Goal: Transaction & Acquisition: Subscribe to service/newsletter

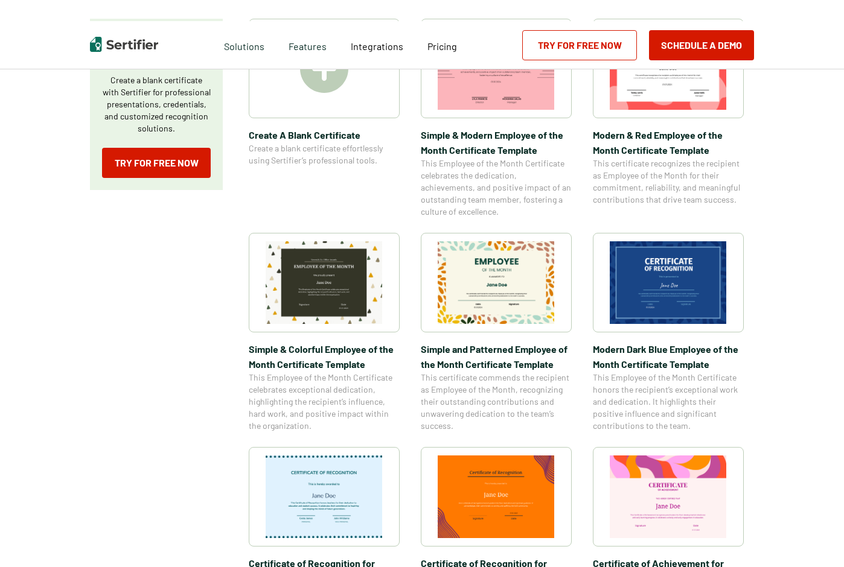
scroll to position [311, 0]
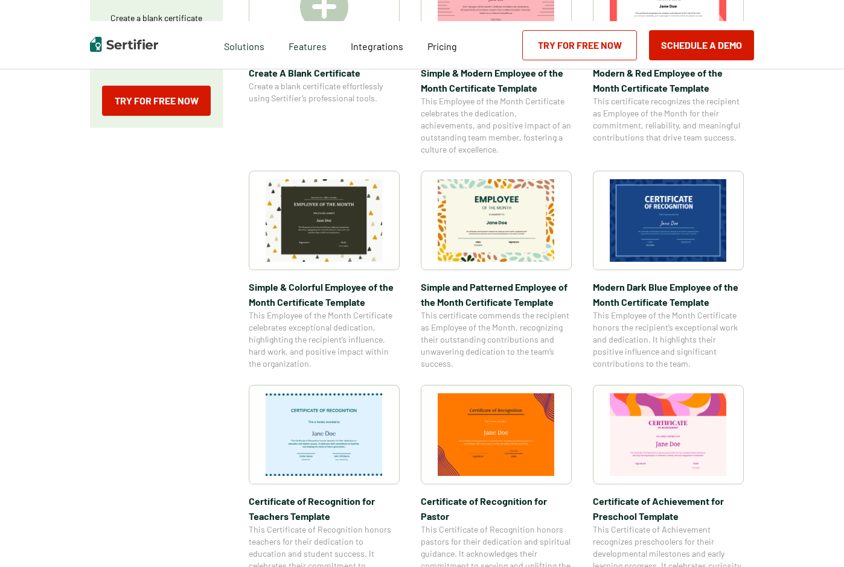
click at [207, 204] on div "Category Achievement Recognition Participation Completion Appreciation High Sch…" at bounding box center [422, 449] width 664 height 1267
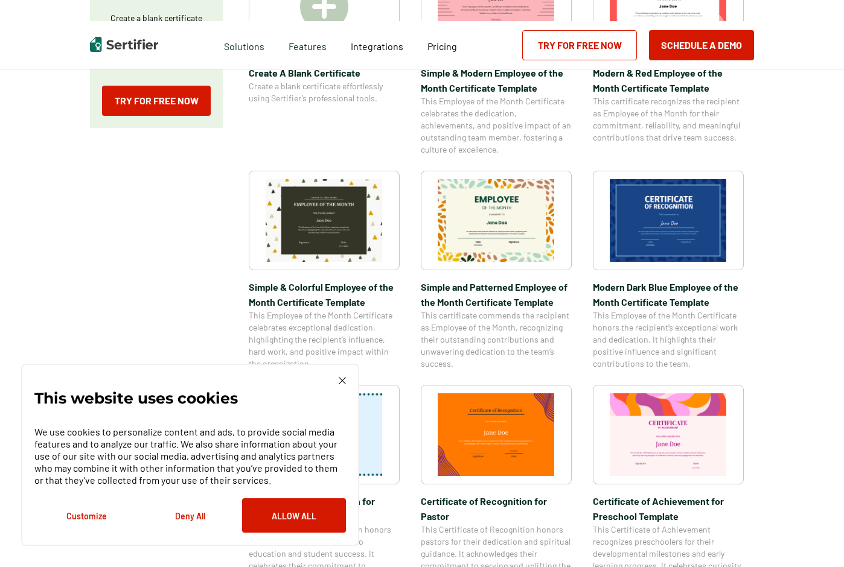
scroll to position [367, 0]
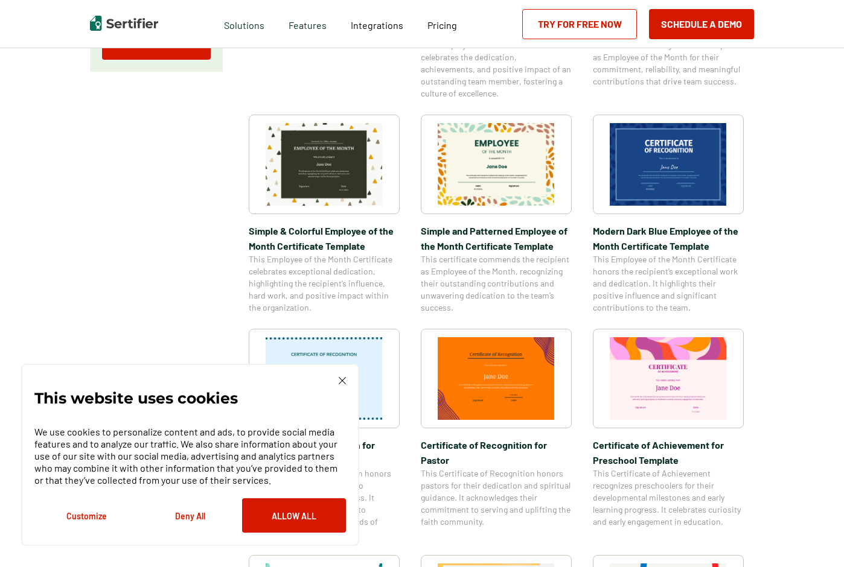
click at [344, 387] on div "This website uses cookies We use cookies to personalize content and ads, to pro…" at bounding box center [189, 455] width 311 height 156
click at [343, 381] on img at bounding box center [342, 380] width 7 height 7
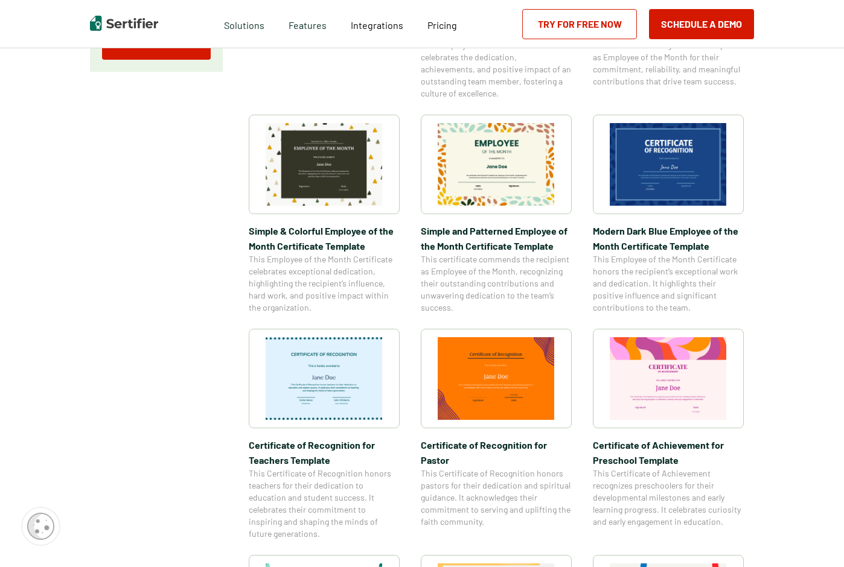
click at [158, 364] on div "Category Achievement Recognition Participation Completion Appreciation High Sch…" at bounding box center [422, 393] width 664 height 1267
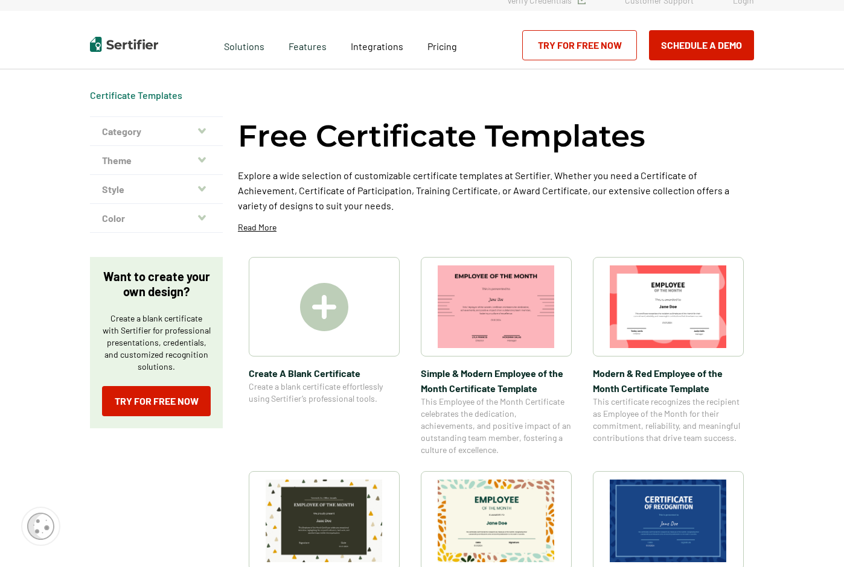
scroll to position [25, 0]
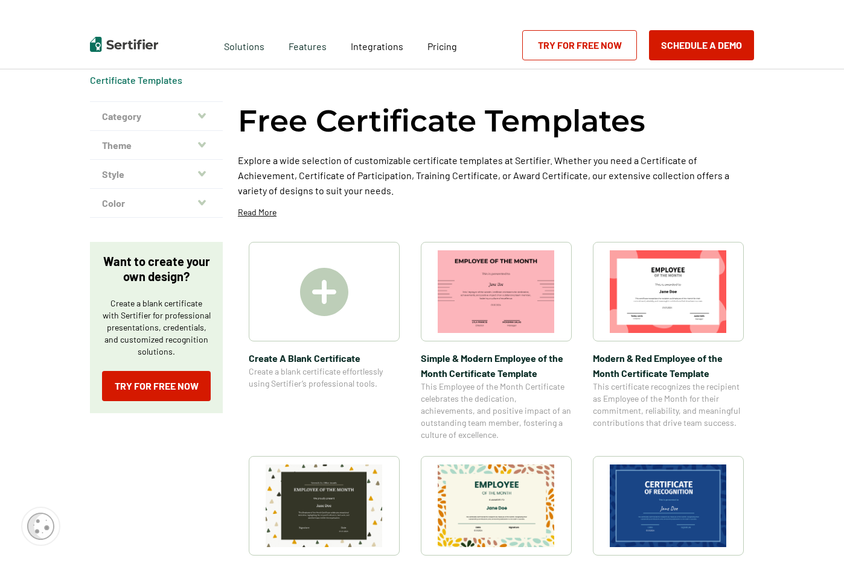
click at [578, 45] on link "Try for Free Now" at bounding box center [579, 45] width 115 height 30
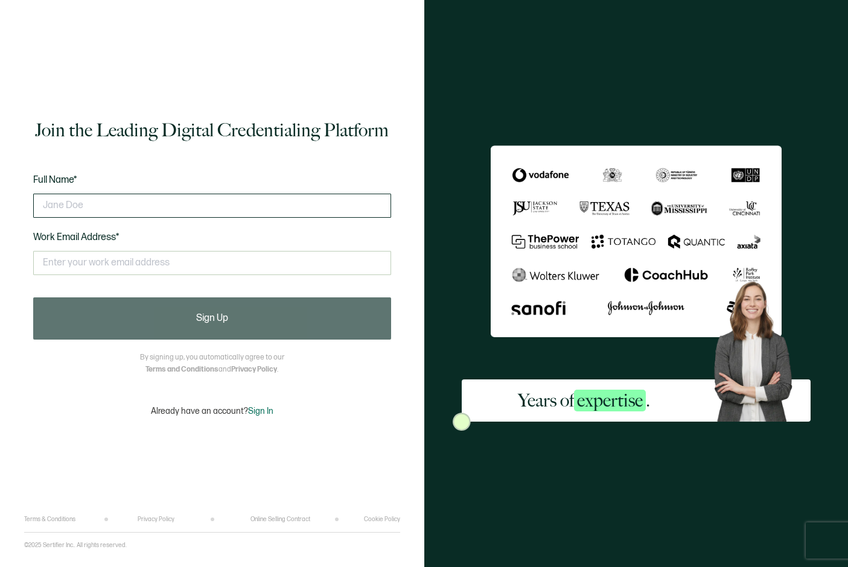
click at [61, 211] on input "text" at bounding box center [212, 206] width 358 height 24
type input "w"
type input "W"
type input "[PERSON_NAME]"
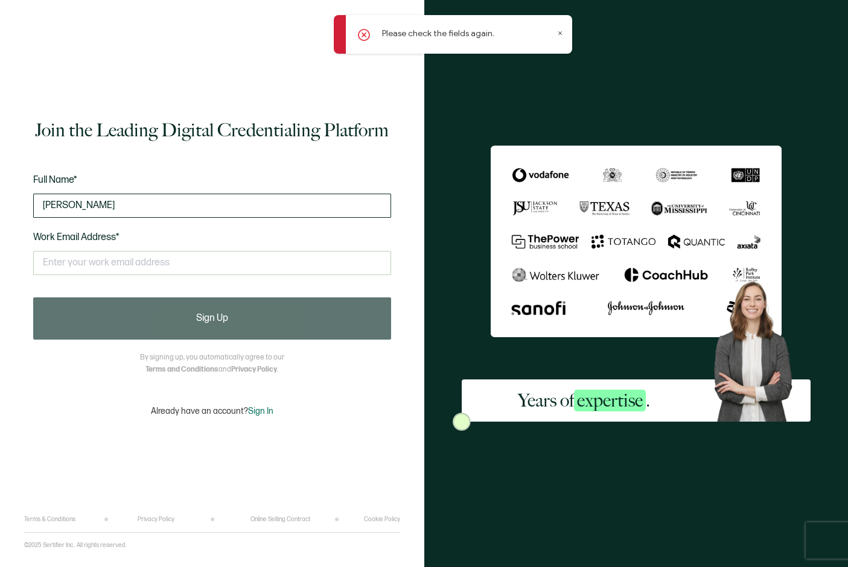
click at [82, 208] on input "[PERSON_NAME]" at bounding box center [212, 206] width 358 height 24
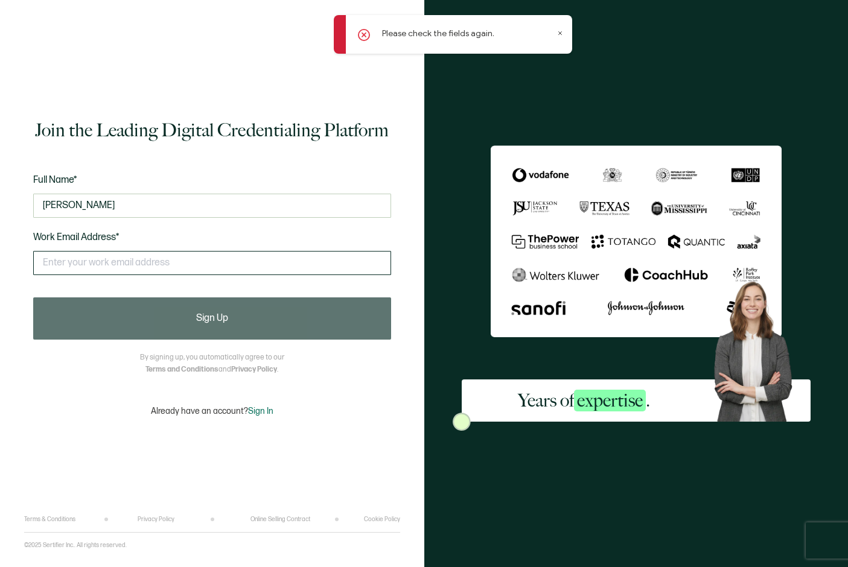
click at [83, 262] on input "text" at bounding box center [212, 263] width 358 height 24
type input "v"
type input "[PERSON_NAME][EMAIL_ADDRESS][DOMAIN_NAME]"
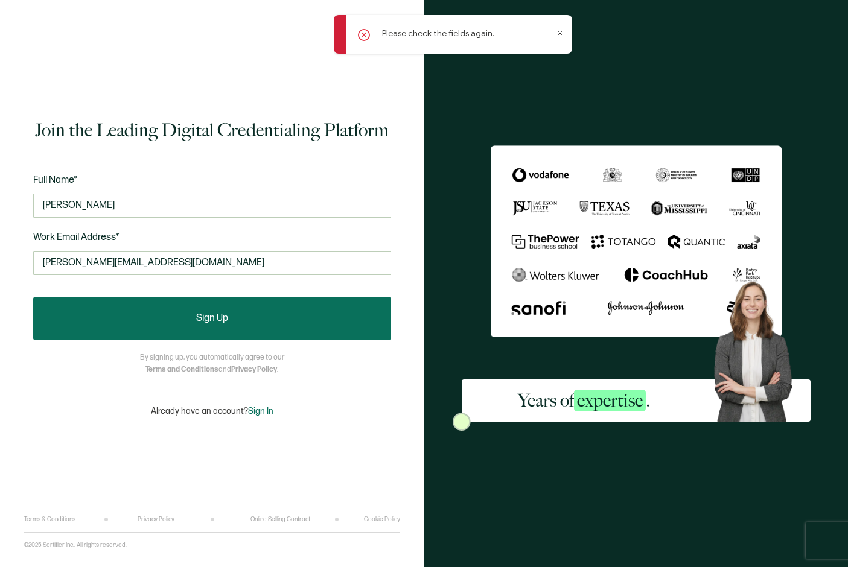
click at [193, 319] on button "Sign Up" at bounding box center [212, 319] width 358 height 42
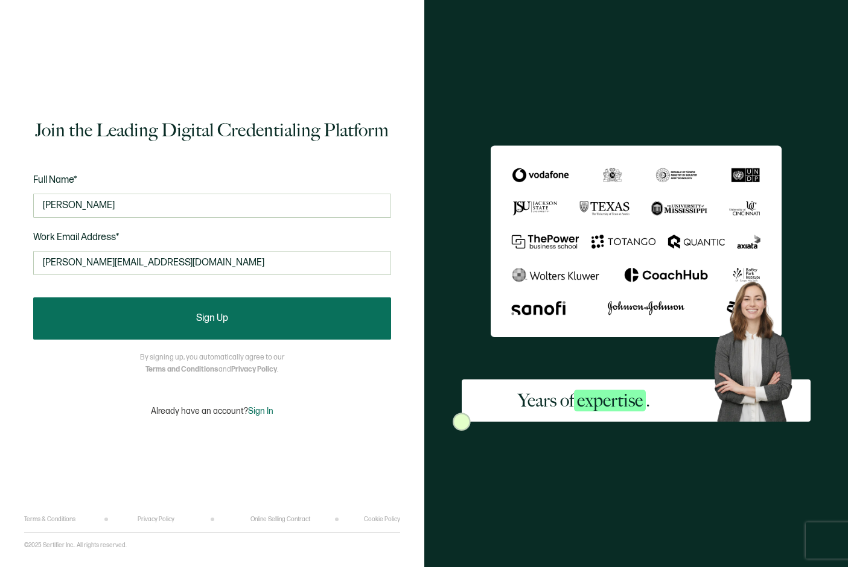
click at [232, 316] on button "Sign Up" at bounding box center [212, 319] width 358 height 42
click at [234, 312] on button "Sign Up" at bounding box center [212, 319] width 358 height 42
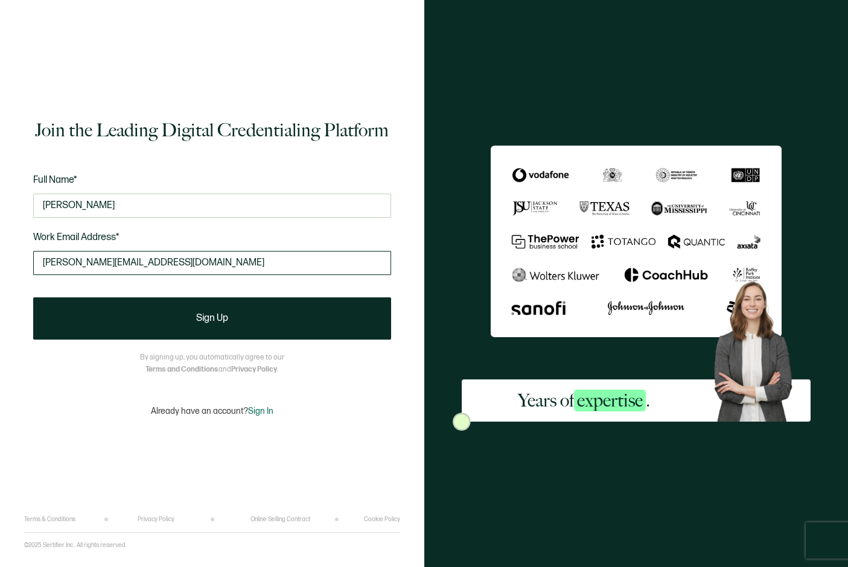
click at [186, 252] on input "[PERSON_NAME][EMAIL_ADDRESS][DOMAIN_NAME]" at bounding box center [212, 263] width 358 height 24
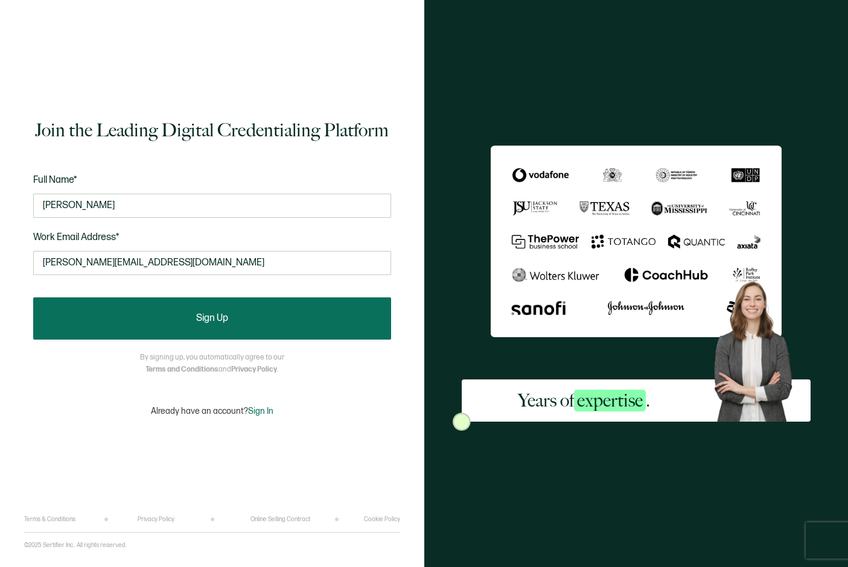
click at [276, 336] on button "Sign Up" at bounding box center [212, 319] width 358 height 42
click at [267, 322] on button "Sign Up" at bounding box center [212, 319] width 358 height 42
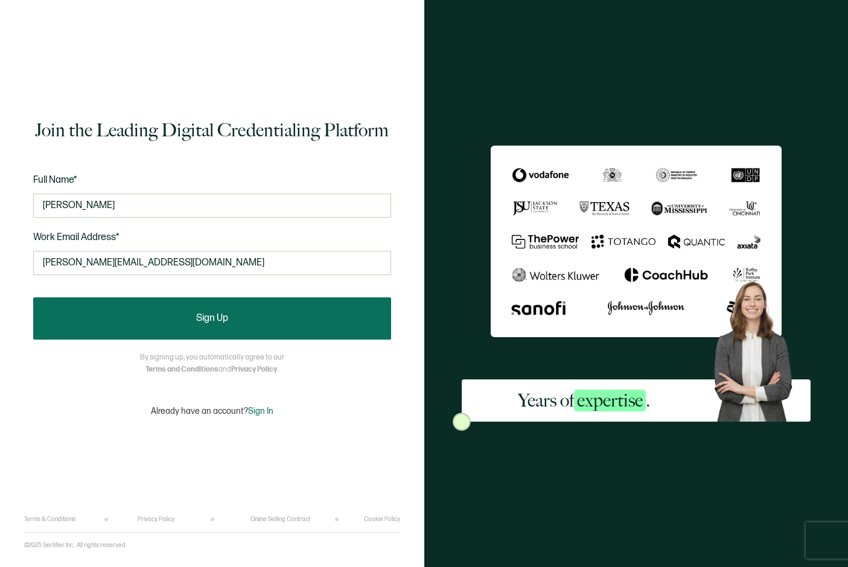
click at [267, 322] on button "Sign Up" at bounding box center [212, 319] width 358 height 42
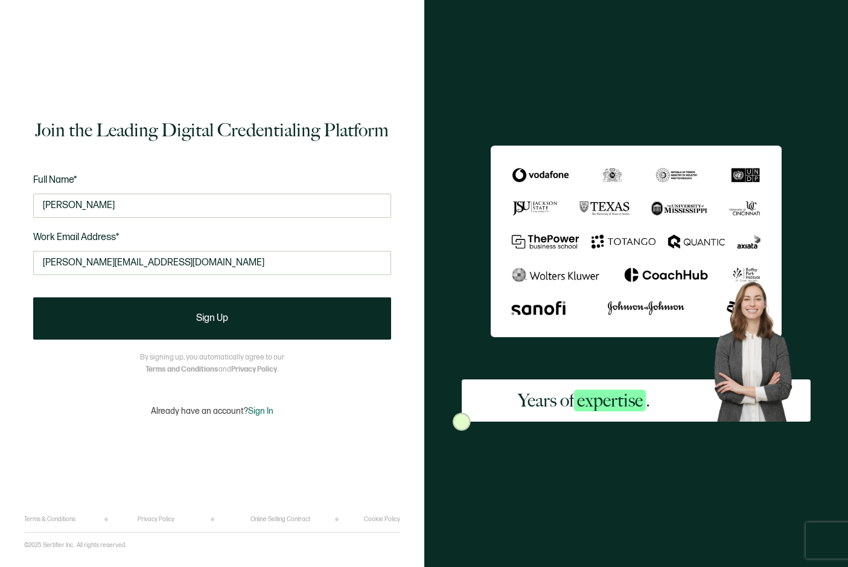
drag, startPoint x: 267, startPoint y: 322, endPoint x: 276, endPoint y: 343, distance: 23.0
click at [276, 343] on div "Join the Leading Digital Credentialing Platform Full Name* [PERSON_NAME] Work E…" at bounding box center [212, 267] width 376 height 498
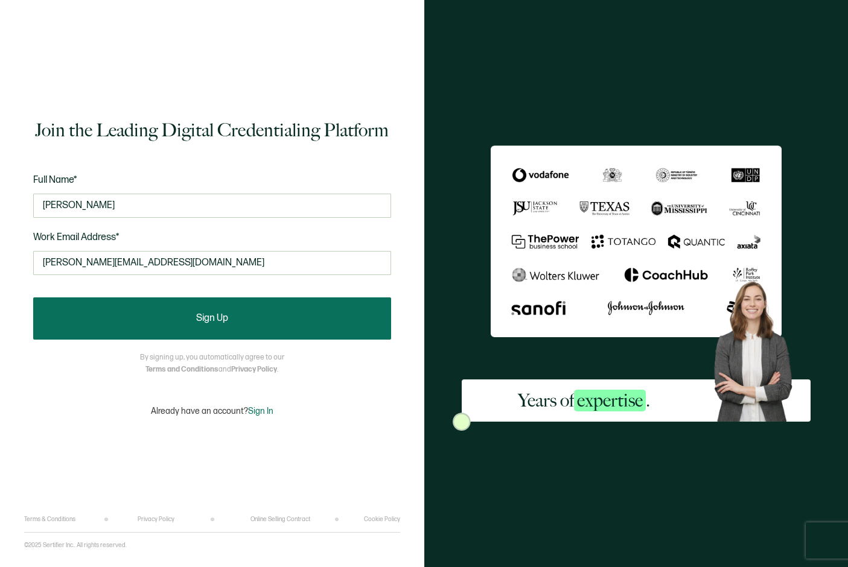
click at [252, 320] on button "Sign Up" at bounding box center [212, 319] width 358 height 42
click at [241, 314] on button "Sign Up" at bounding box center [212, 319] width 358 height 42
click at [240, 314] on button "Sign Up" at bounding box center [212, 319] width 358 height 42
click at [220, 327] on button "Sign Up" at bounding box center [212, 319] width 358 height 42
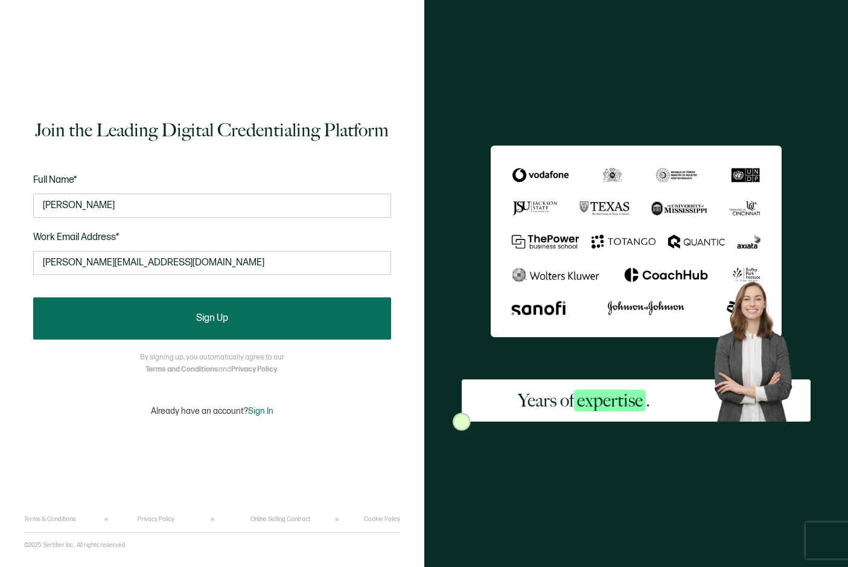
click at [220, 325] on button "Sign Up" at bounding box center [212, 319] width 358 height 42
drag, startPoint x: 230, startPoint y: 337, endPoint x: 231, endPoint y: 325, distance: 12.7
click at [230, 337] on button "Sign Up" at bounding box center [212, 319] width 358 height 42
click at [229, 315] on button "Sign Up" at bounding box center [212, 319] width 358 height 42
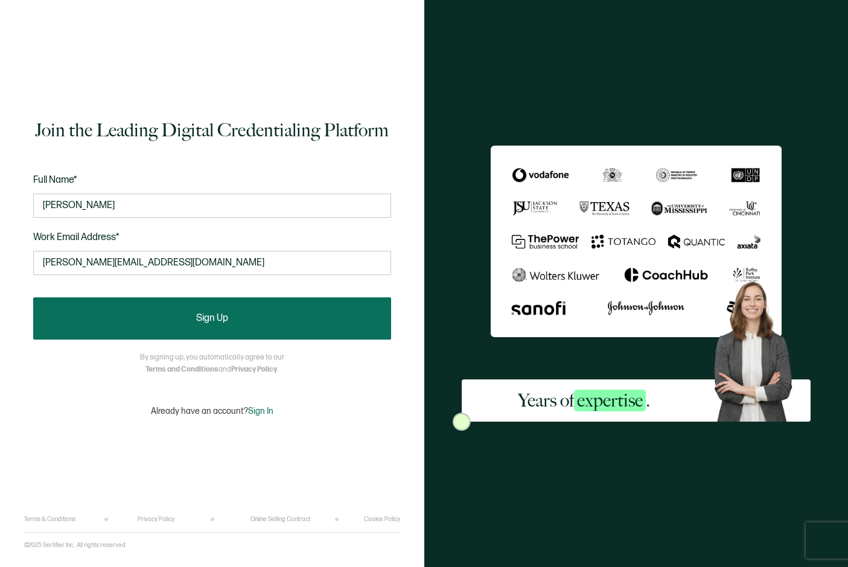
click at [229, 315] on button "Sign Up" at bounding box center [212, 319] width 358 height 42
click at [220, 320] on span "Sign Up" at bounding box center [212, 319] width 32 height 10
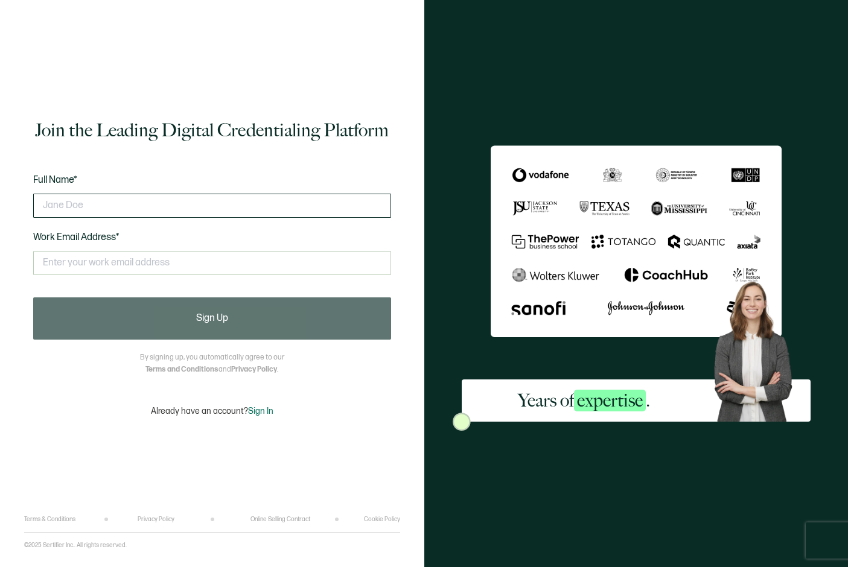
click at [101, 201] on input "text" at bounding box center [212, 206] width 358 height 24
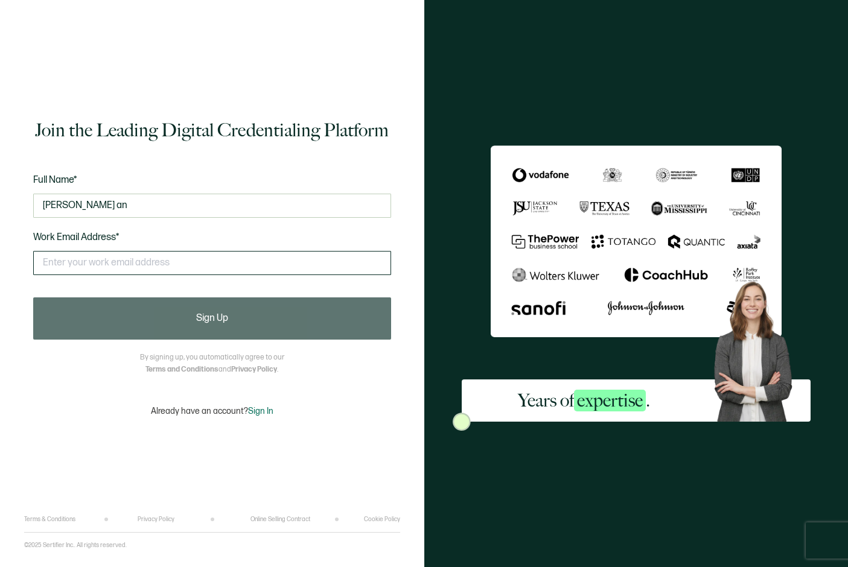
type input "vickey an"
click at [95, 263] on input "text" at bounding box center [212, 263] width 358 height 24
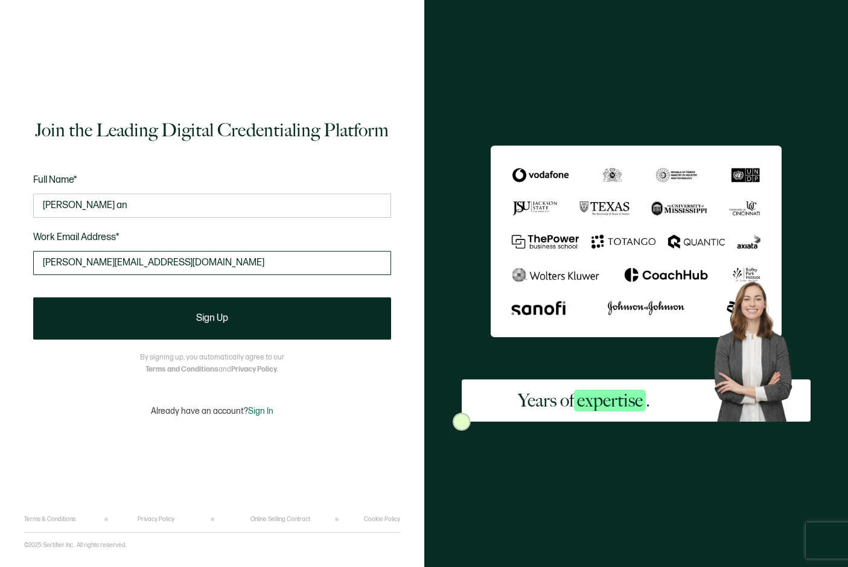
type input "[PERSON_NAME][EMAIL_ADDRESS][DOMAIN_NAME]"
